Goal: Task Accomplishment & Management: Use online tool/utility

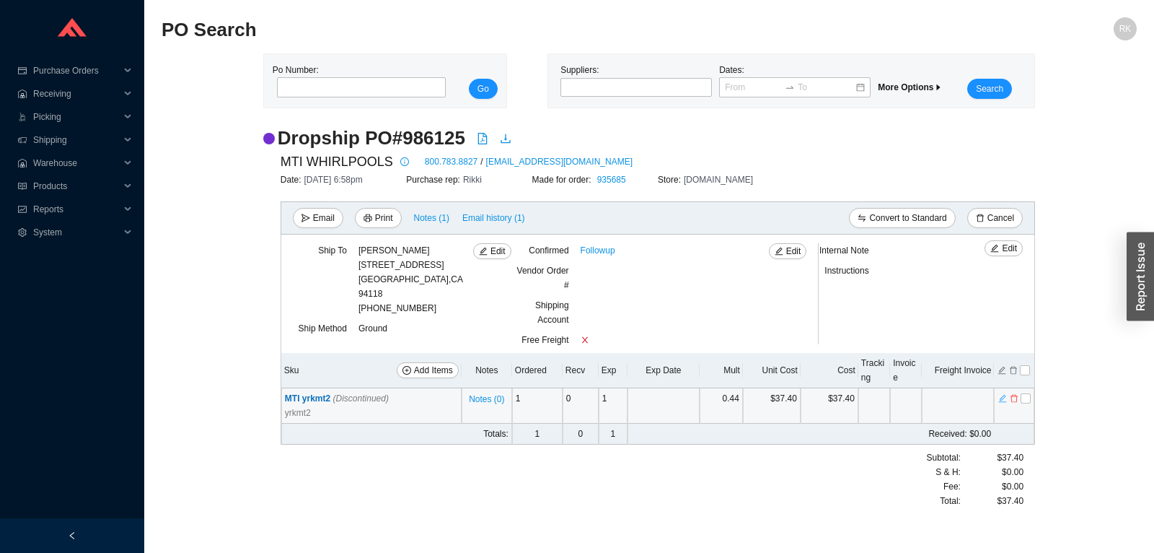
click at [1001, 400] on icon "edit" at bounding box center [1003, 399] width 8 height 8
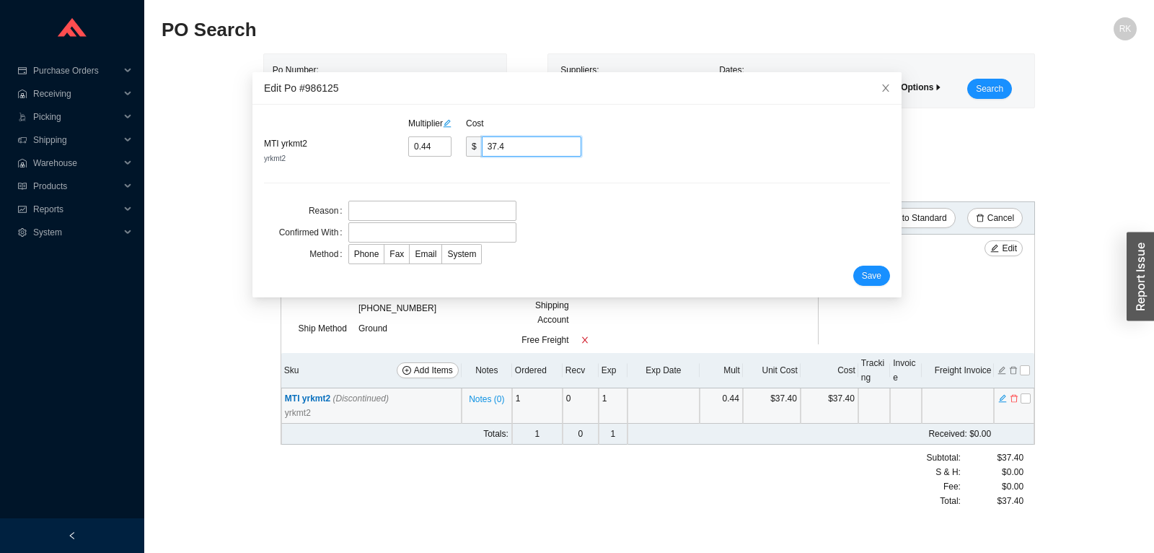
drag, startPoint x: 509, startPoint y: 143, endPoint x: 467, endPoint y: 147, distance: 42.1
click at [482, 147] on input "37.4" at bounding box center [532, 146] width 100 height 20
type input "0.0941"
type input "8"
type input "1"
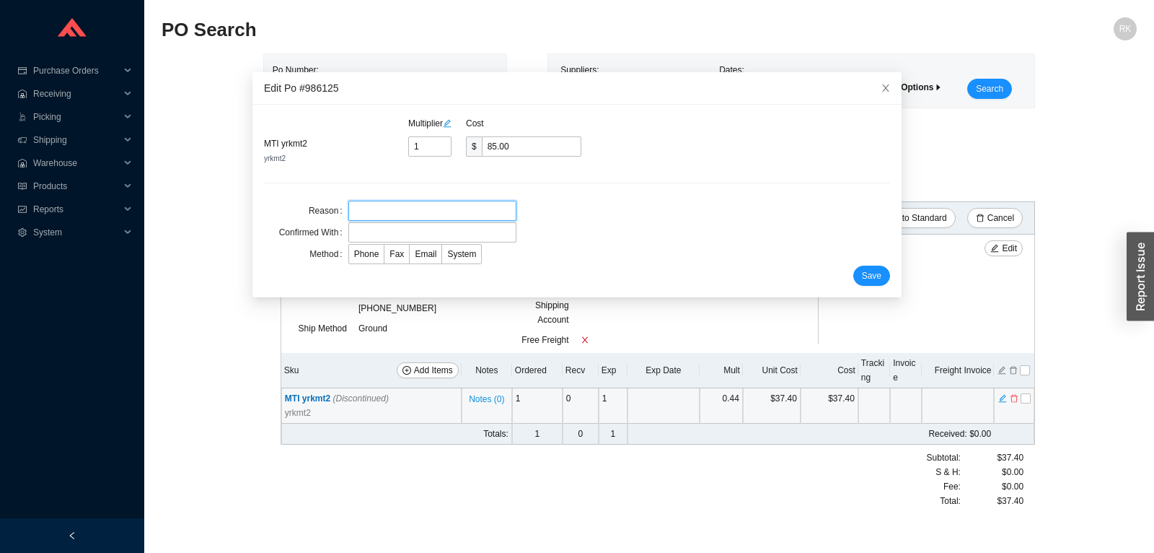
type input "85"
click at [400, 204] on input "text" at bounding box center [432, 211] width 168 height 20
type input "wrong price"
type input "mti"
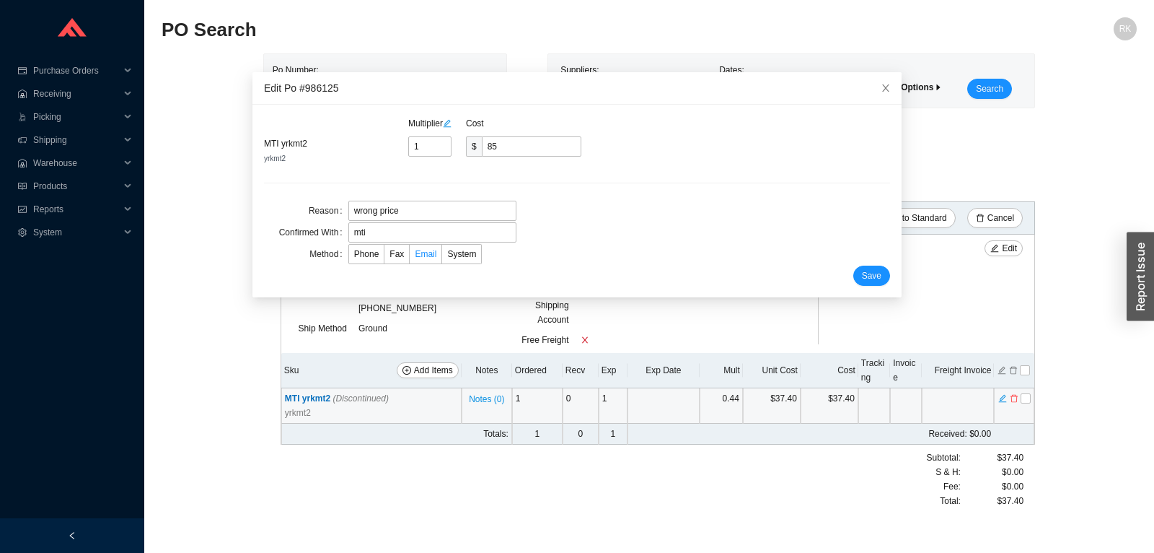
click at [429, 253] on span "Email" at bounding box center [426, 254] width 22 height 10
click at [410, 257] on input "Email" at bounding box center [410, 257] width 0 height 0
click at [866, 276] on span "Save" at bounding box center [871, 275] width 19 height 14
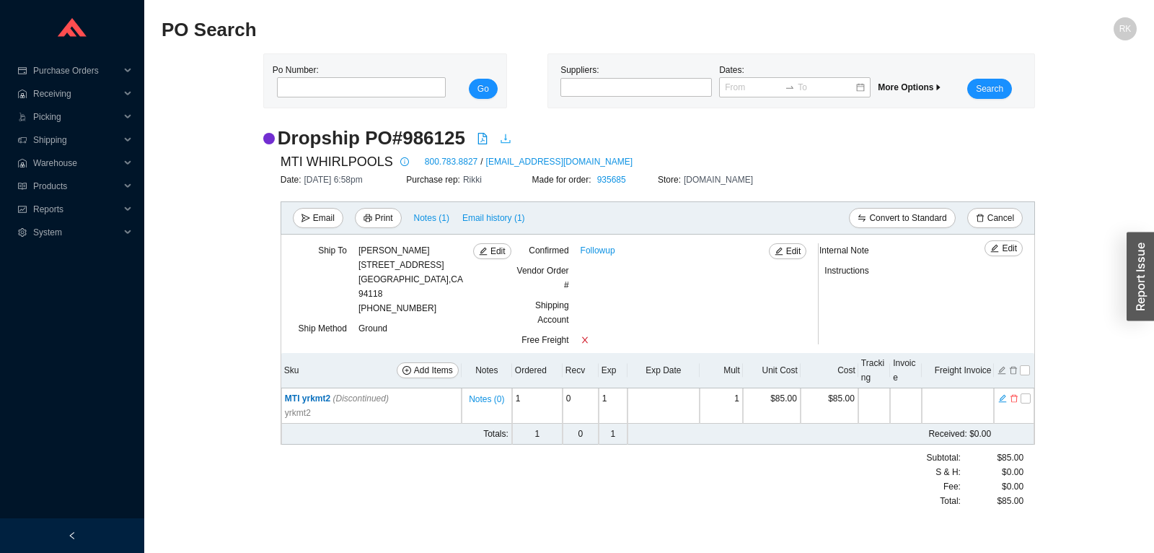
click at [510, 142] on icon "download" at bounding box center [506, 139] width 12 height 12
